Goal: Task Accomplishment & Management: Manage account settings

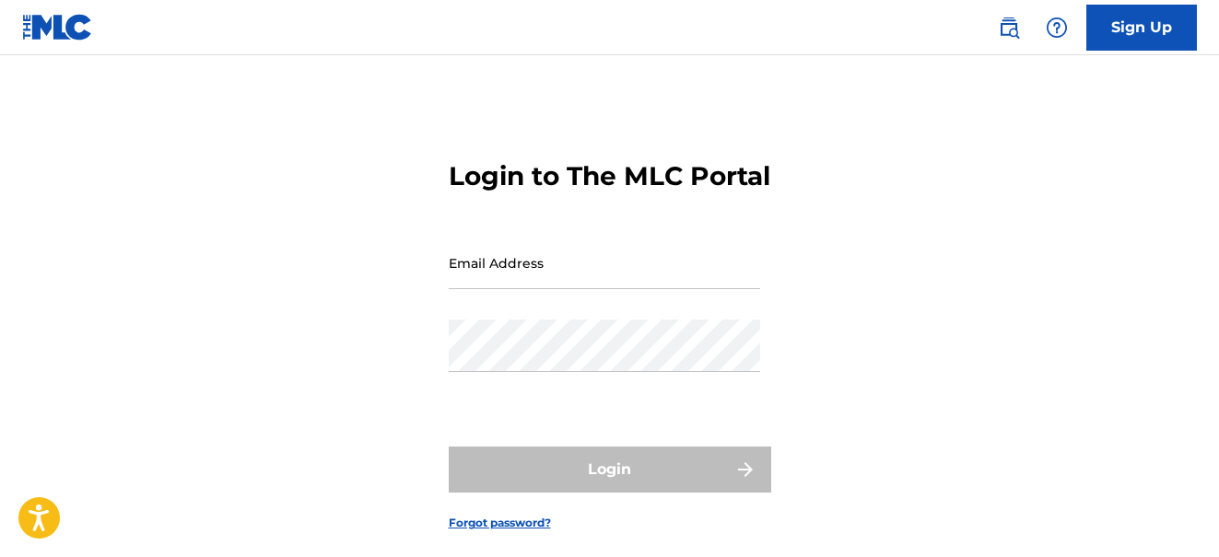
click at [1026, 344] on div "Login to The MLC Portal Email Address Password Login Forgot password?" at bounding box center [609, 331] width 1219 height 460
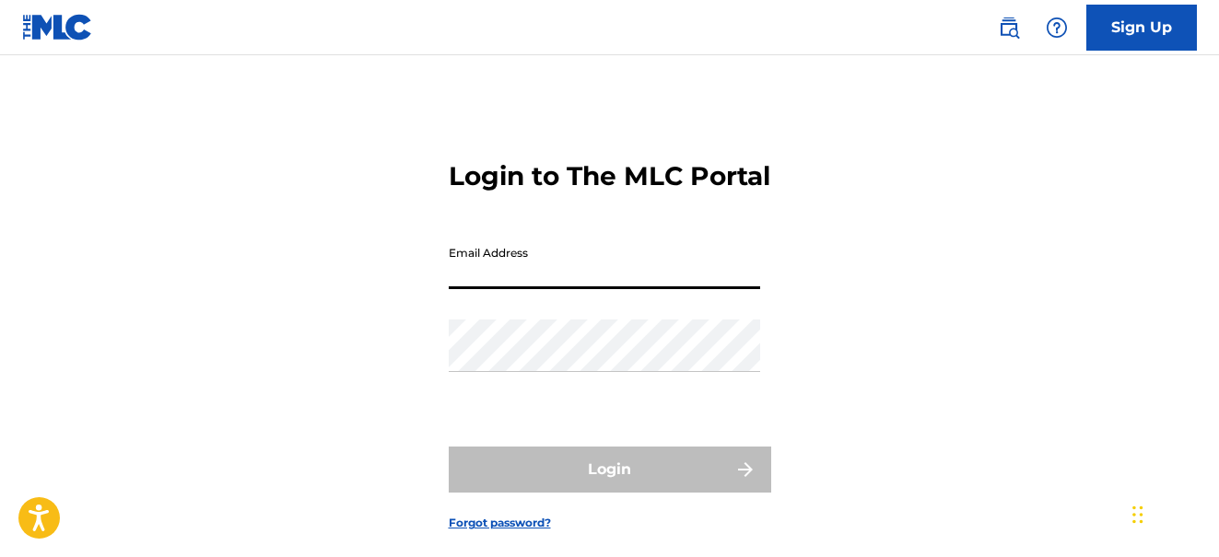
click at [643, 289] on input "Email Address" at bounding box center [604, 263] width 311 height 53
type input "[EMAIL_ADDRESS][DOMAIN_NAME]"
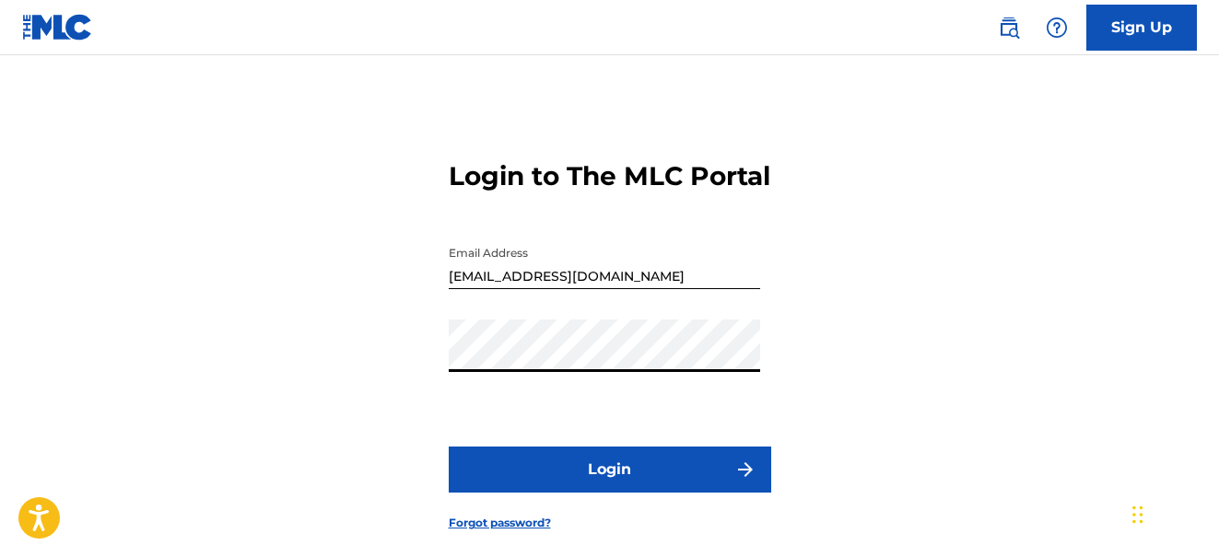
click at [541, 493] on button "Login" at bounding box center [610, 470] width 323 height 46
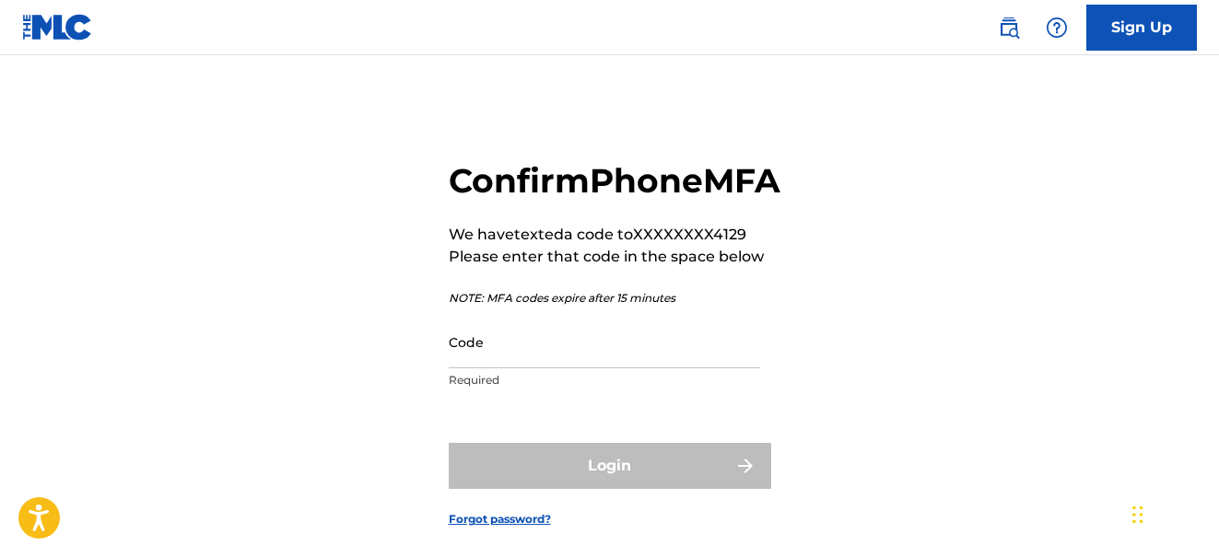
click at [542, 369] on input "Code" at bounding box center [604, 342] width 311 height 53
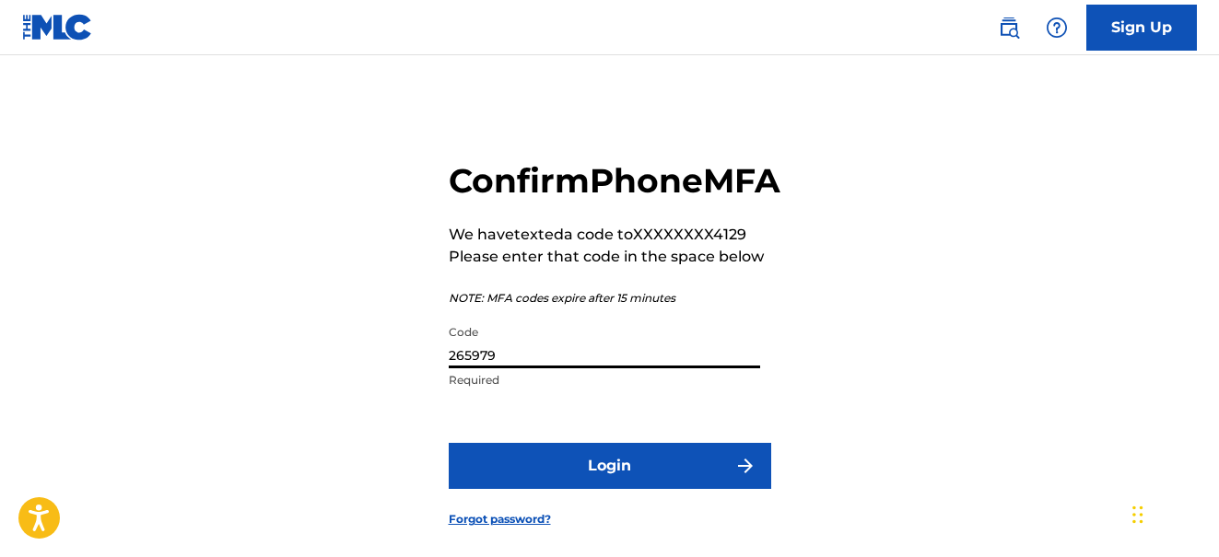
type input "265979"
click at [449, 443] on button "Login" at bounding box center [610, 466] width 323 height 46
